Goal: Task Accomplishment & Management: Manage account settings

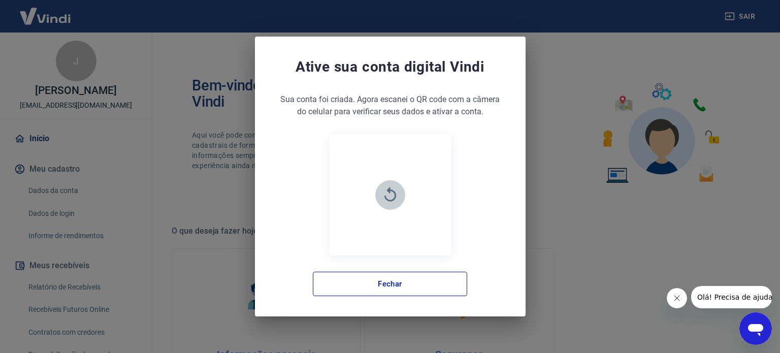
click at [384, 184] on button "button" at bounding box center [390, 195] width 30 height 30
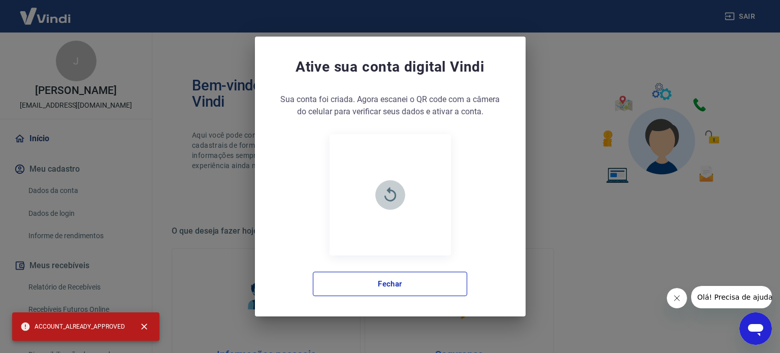
click at [401, 188] on button "button" at bounding box center [390, 195] width 30 height 30
click at [386, 198] on icon "button" at bounding box center [390, 195] width 18 height 18
click at [399, 281] on button "Fechar" at bounding box center [390, 284] width 154 height 24
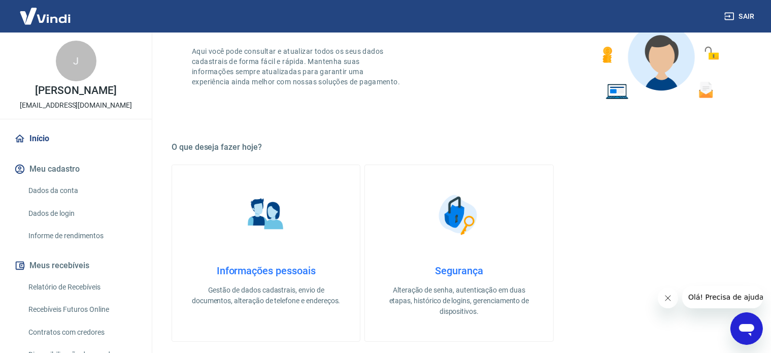
scroll to position [102, 0]
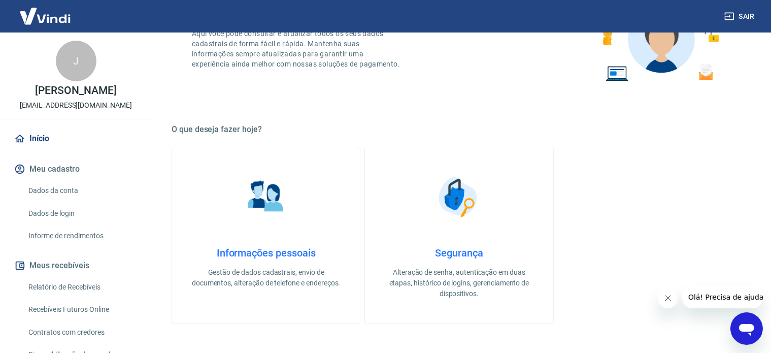
click at [72, 201] on link "Dados da conta" at bounding box center [81, 190] width 115 height 21
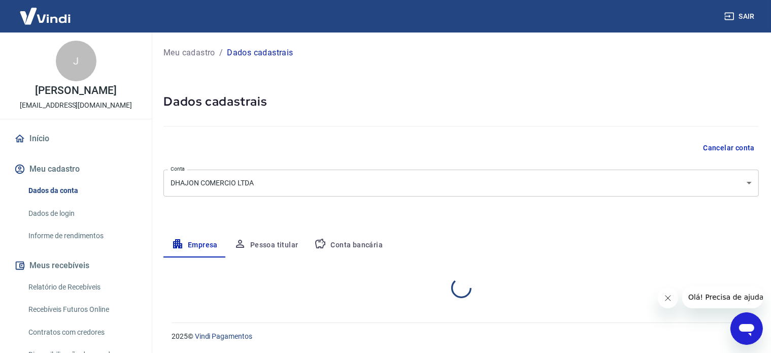
select select "MG"
select select "business"
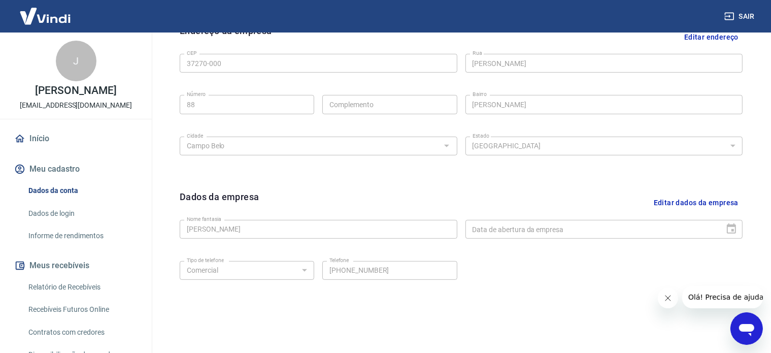
scroll to position [379, 0]
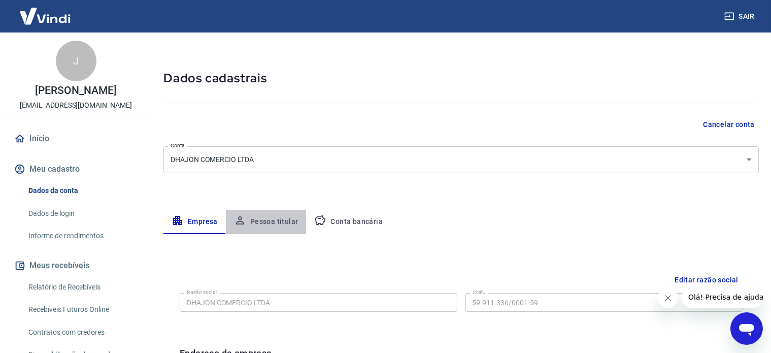
click at [272, 224] on button "Pessoa titular" at bounding box center [266, 222] width 81 height 24
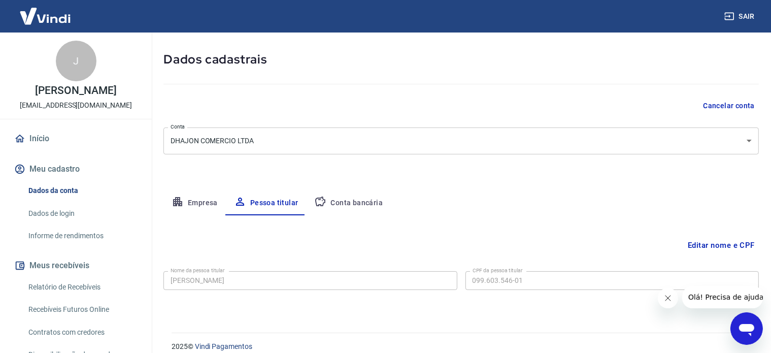
scroll to position [53, 0]
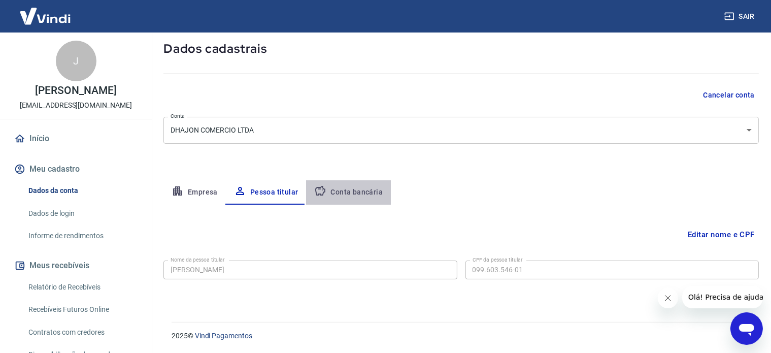
click at [350, 187] on button "Conta bancária" at bounding box center [348, 192] width 85 height 24
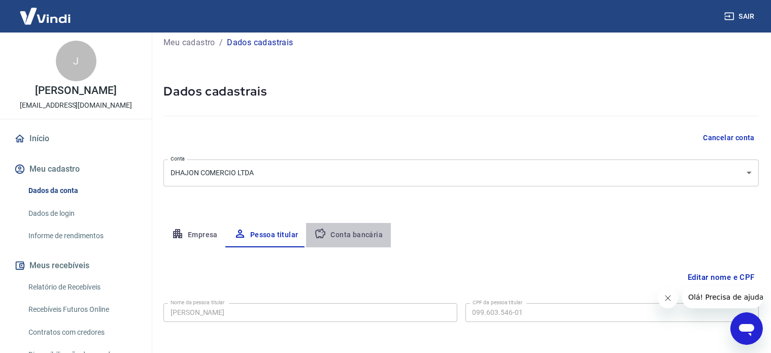
select select "1"
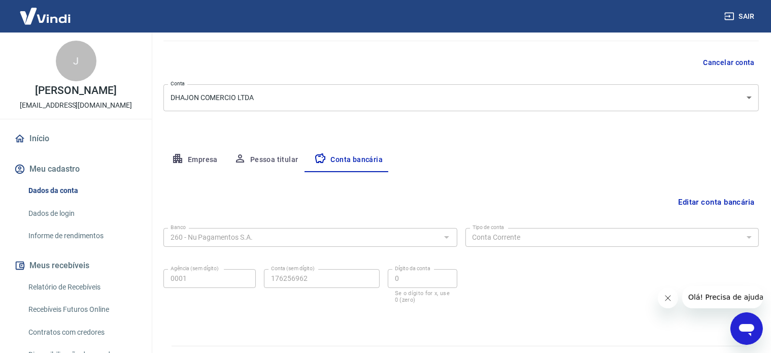
scroll to position [104, 0]
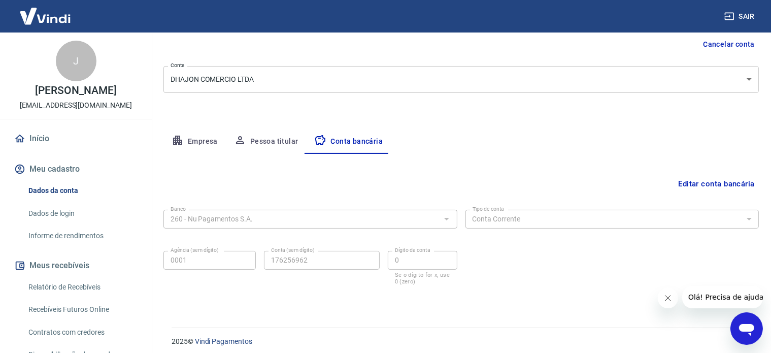
click at [731, 181] on button "Editar conta bancária" at bounding box center [716, 183] width 85 height 19
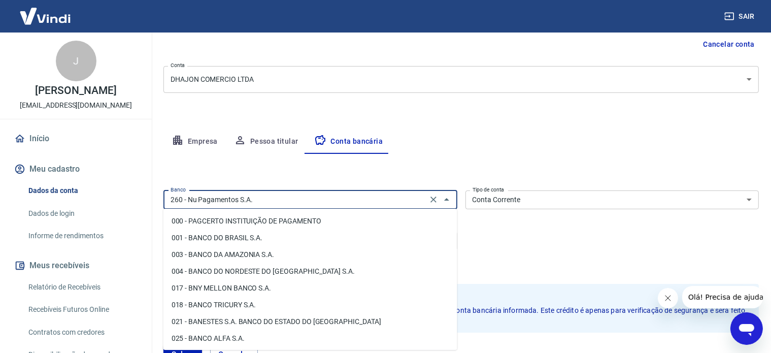
click at [323, 196] on input "260 - Nu Pagamentos S.A." at bounding box center [296, 199] width 258 height 13
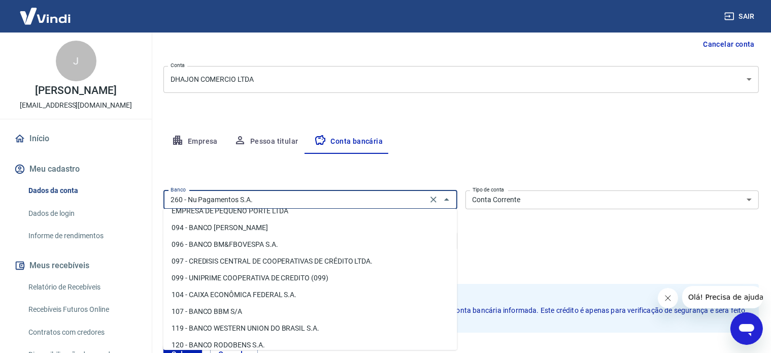
scroll to position [355, 0]
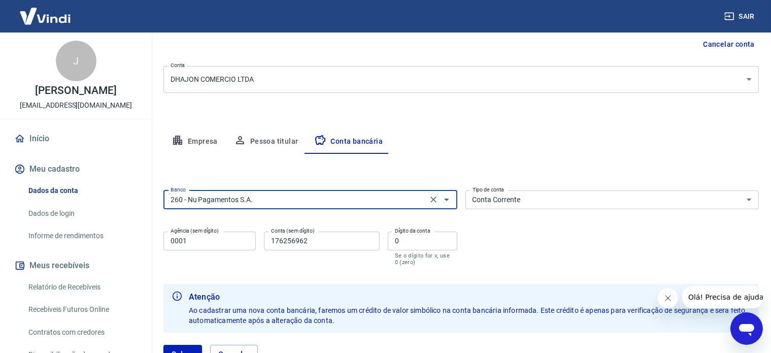
click at [259, 198] on input "260 - Nu Pagamentos S.A." at bounding box center [296, 199] width 258 height 13
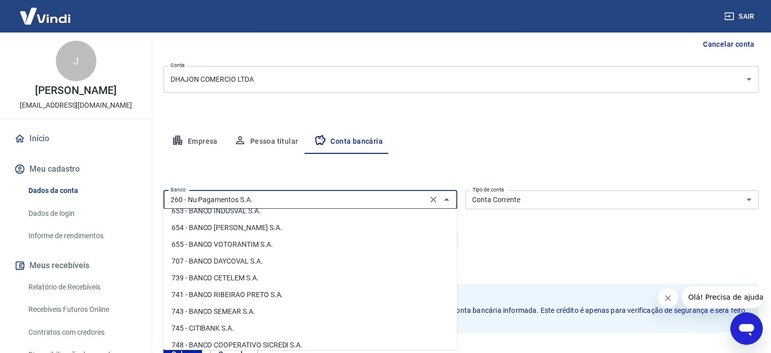
scroll to position [1603, 0]
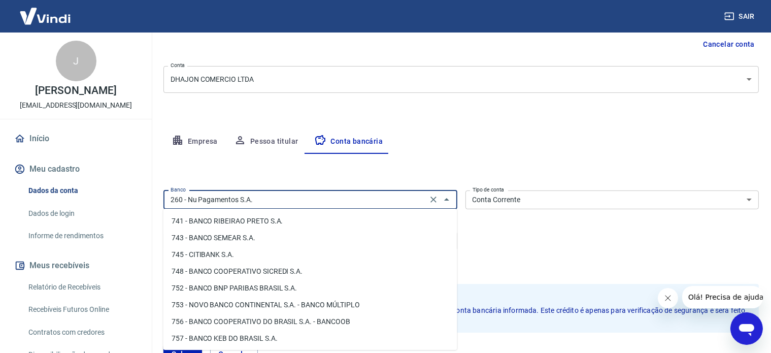
click at [201, 320] on li "756 - BANCO COOPERATIVO DO BRASIL S.A. - BANCOOB" at bounding box center [310, 321] width 294 height 17
type input "756 - BANCO COOPERATIVO DO BRASIL S.A. - BANCOOB"
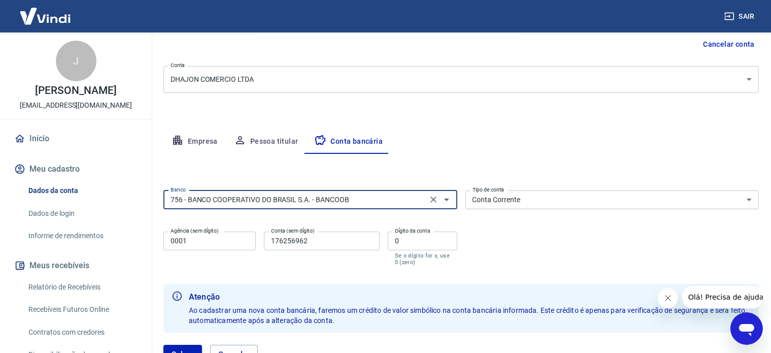
click at [195, 242] on input "0001" at bounding box center [209, 241] width 92 height 19
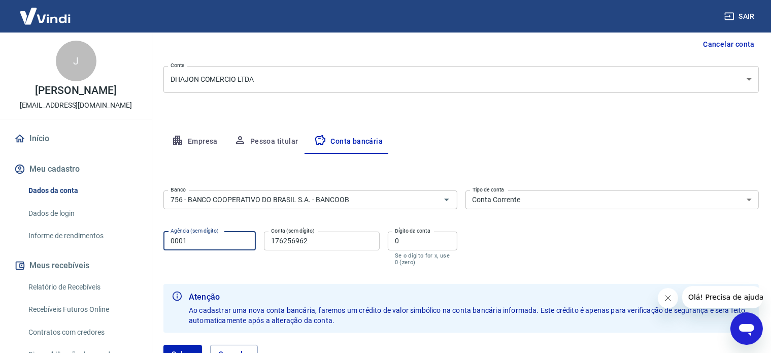
click at [195, 242] on input "0001" at bounding box center [209, 241] width 92 height 19
type input "3102"
click at [325, 243] on input "176256962" at bounding box center [322, 241] width 116 height 19
click at [326, 242] on input "176256962" at bounding box center [322, 241] width 116 height 19
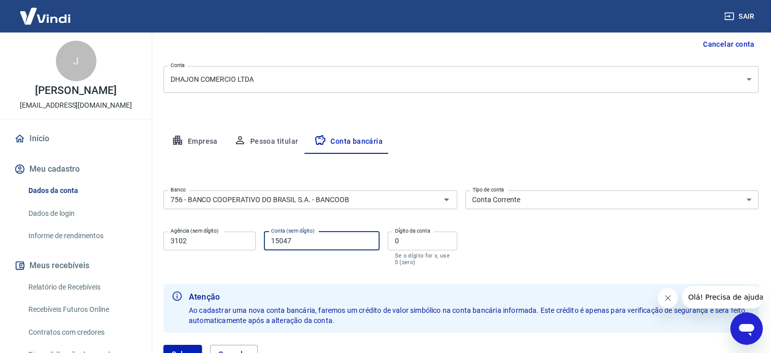
type input "15047"
click at [412, 243] on input "0" at bounding box center [423, 241] width 70 height 19
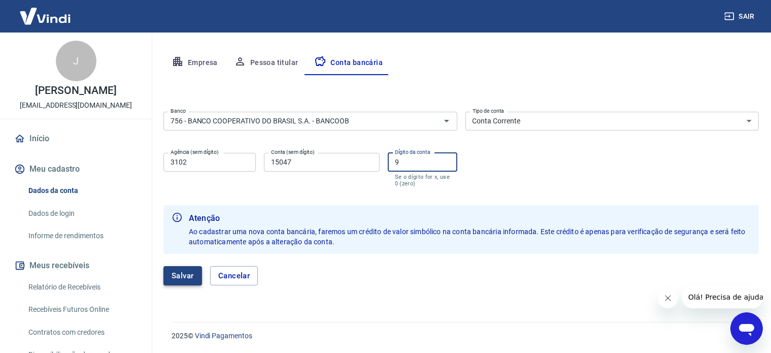
type input "9"
click at [172, 280] on button "Salvar" at bounding box center [182, 275] width 39 height 19
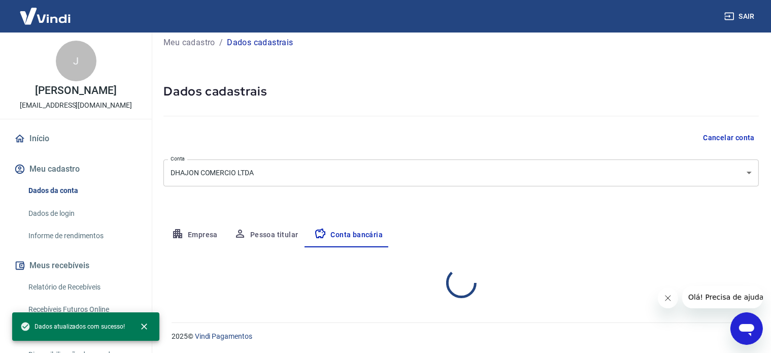
scroll to position [109, 0]
select select "1"
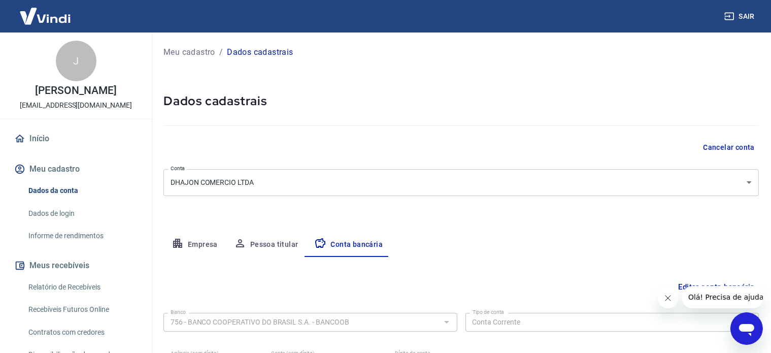
scroll to position [0, 0]
click at [53, 147] on link "Início" at bounding box center [75, 138] width 127 height 22
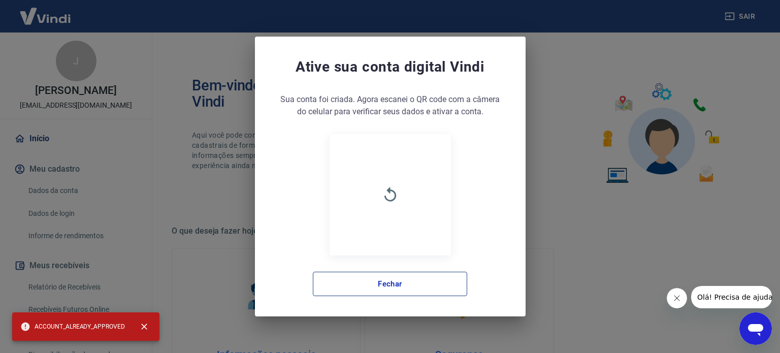
click at [392, 279] on button "Fechar" at bounding box center [390, 284] width 154 height 24
